Goal: Information Seeking & Learning: Learn about a topic

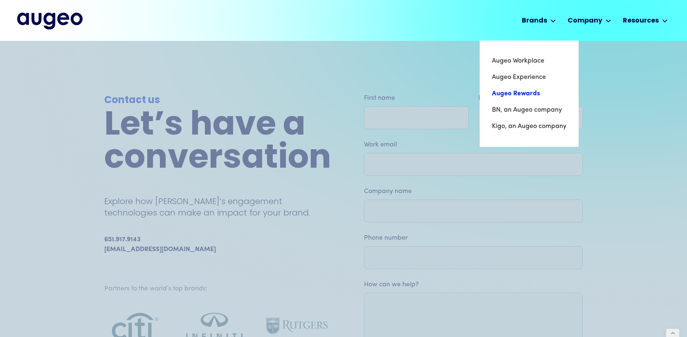
click at [526, 94] on link "Augeo Rewards" at bounding box center [529, 93] width 74 height 16
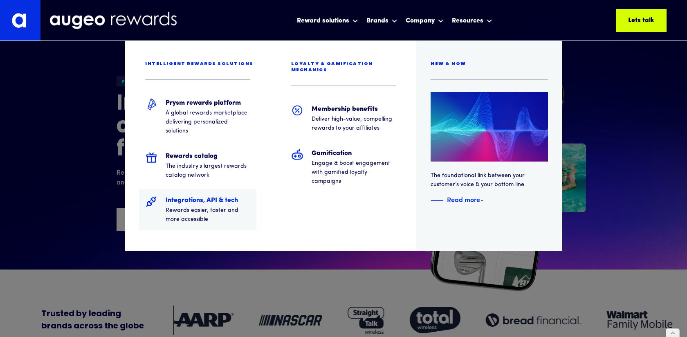
click at [192, 205] on div "Integrations, API & tech Rewards easier, faster and more accessible" at bounding box center [208, 209] width 85 height 29
